Goal: Task Accomplishment & Management: Use online tool/utility

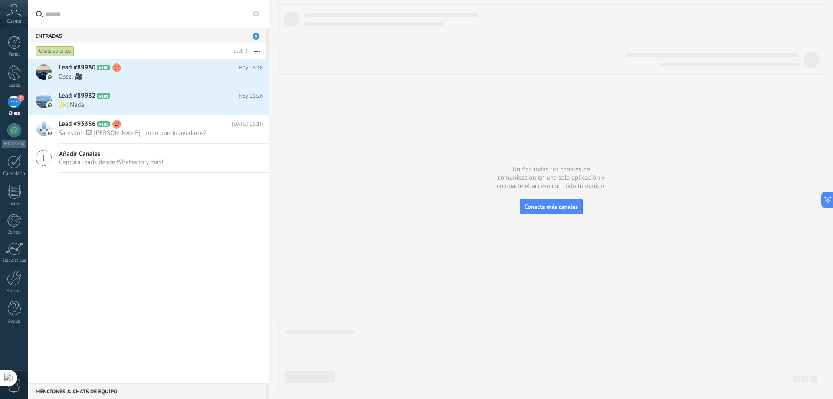
click at [259, 13] on use at bounding box center [256, 13] width 7 height 7
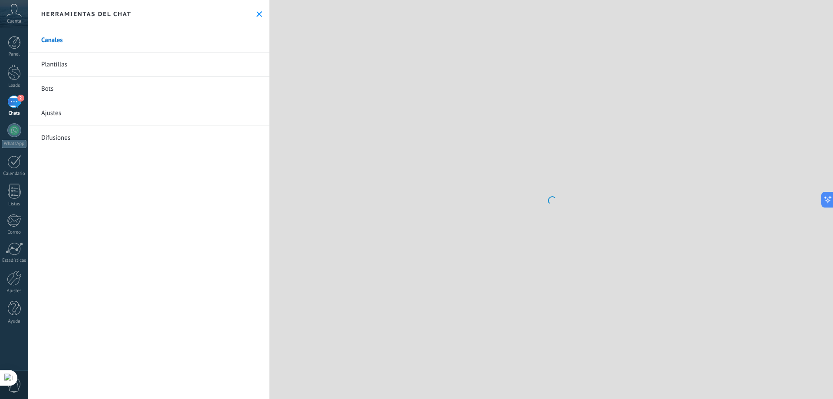
click at [98, 83] on link "Bots" at bounding box center [148, 89] width 241 height 24
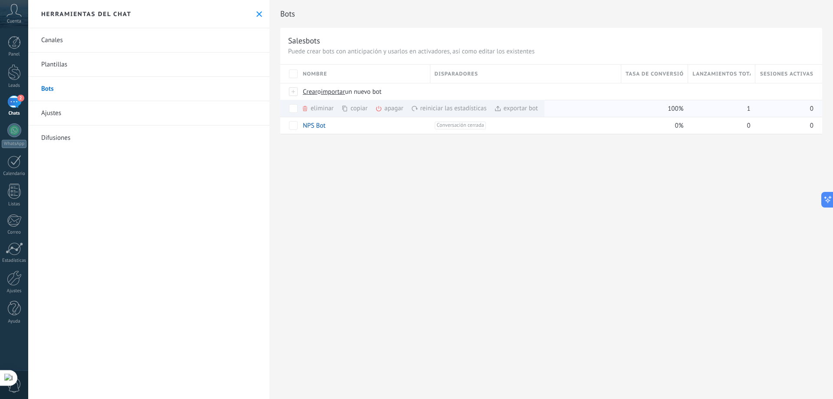
click at [384, 104] on div "apagar màs" at bounding box center [404, 108] width 58 height 17
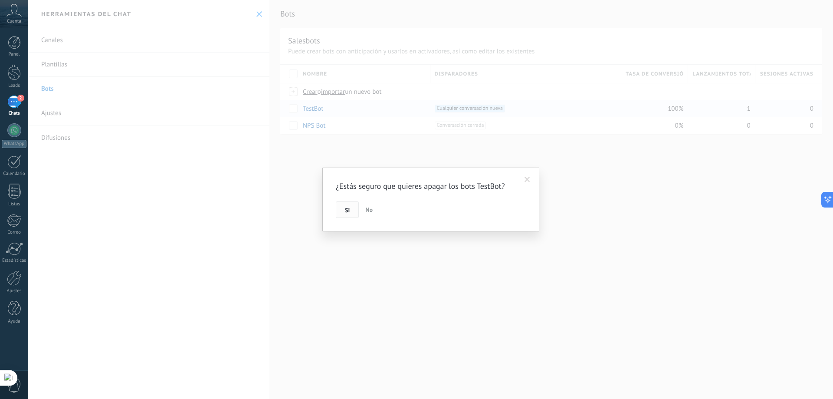
click at [352, 208] on button "Si" at bounding box center [347, 209] width 23 height 16
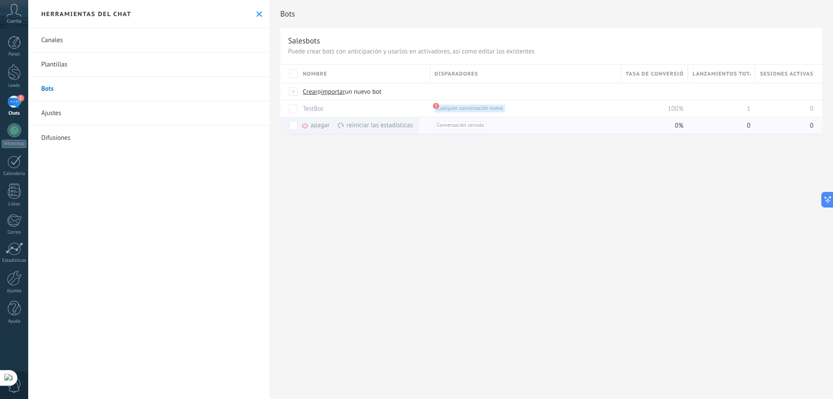
click at [323, 129] on div "apagar màs" at bounding box center [331, 125] width 58 height 17
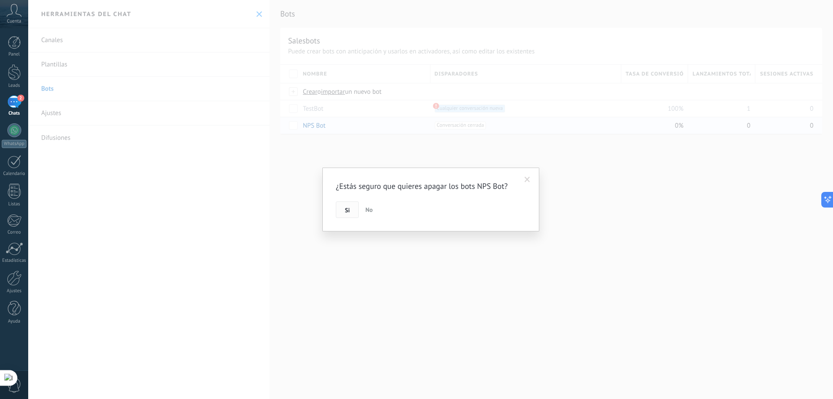
click at [342, 207] on button "Si" at bounding box center [347, 209] width 23 height 16
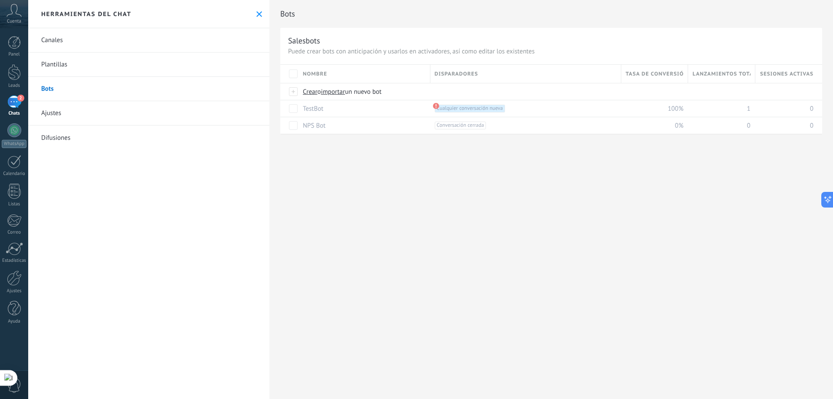
click at [385, 170] on div "Bots Salesbots Puede crear bots con anticipación y usarlos en activadores, así …" at bounding box center [552, 199] width 564 height 399
